Goal: Task Accomplishment & Management: Use online tool/utility

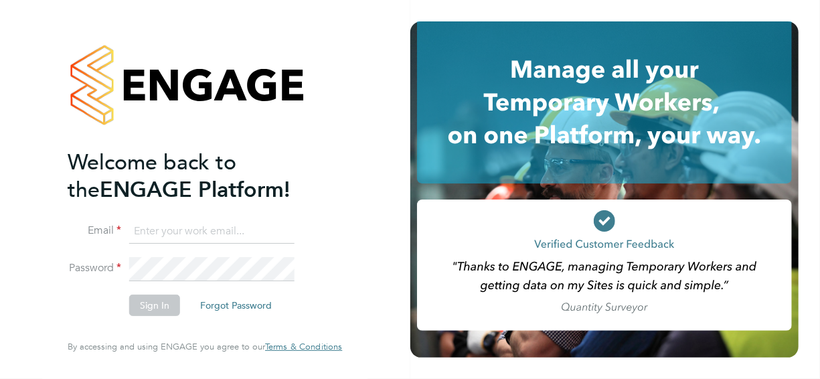
type input "mark.ablett@vistry.co.uk"
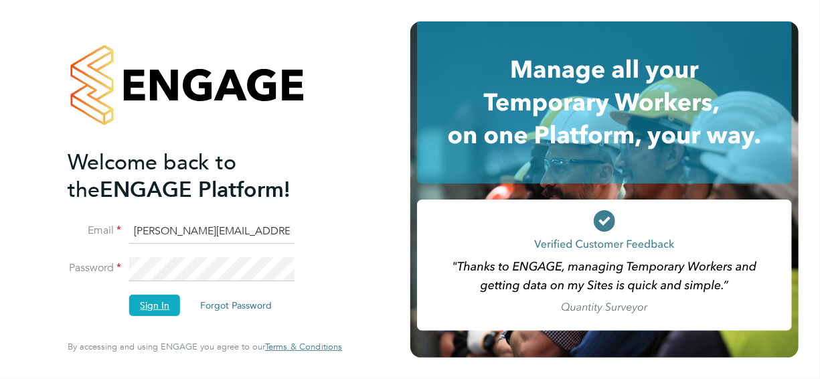
click at [146, 299] on button "Sign In" at bounding box center [154, 305] width 51 height 21
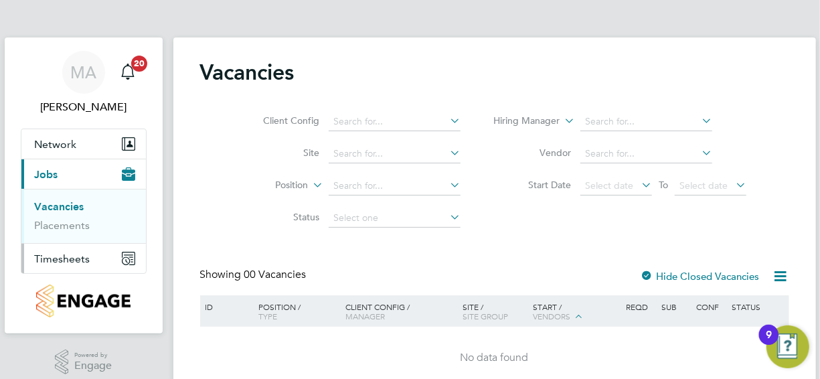
click at [76, 259] on span "Timesheets" at bounding box center [63, 258] width 56 height 13
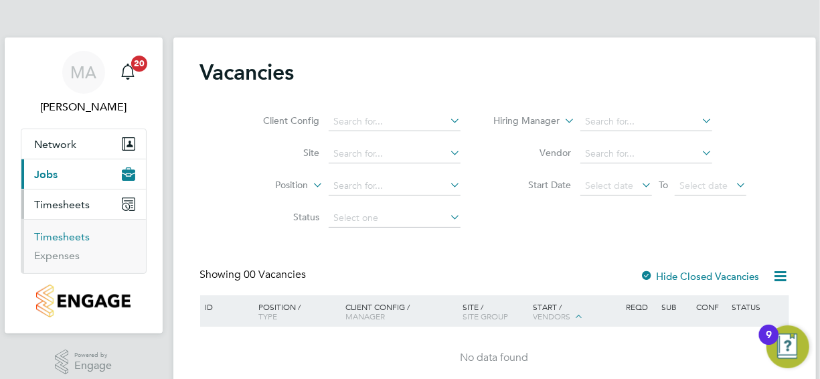
click at [70, 238] on link "Timesheets" at bounding box center [63, 236] width 56 height 13
